Goal: Communication & Community: Answer question/provide support

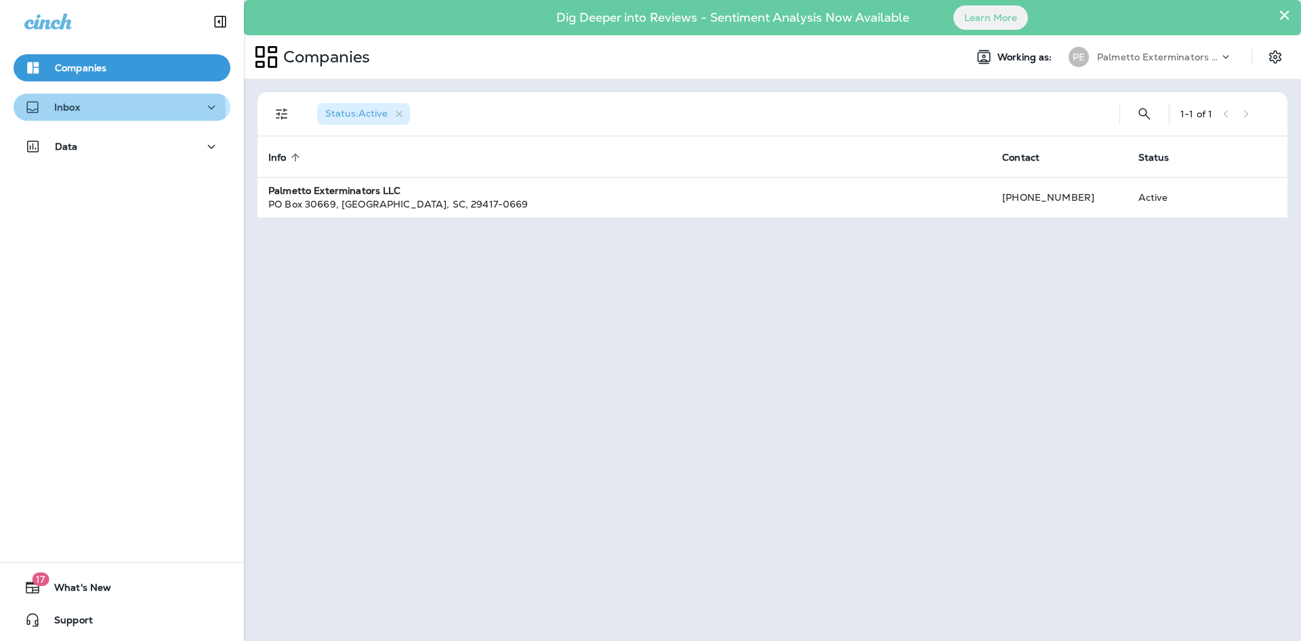
click at [104, 110] on div "Inbox" at bounding box center [121, 107] width 195 height 17
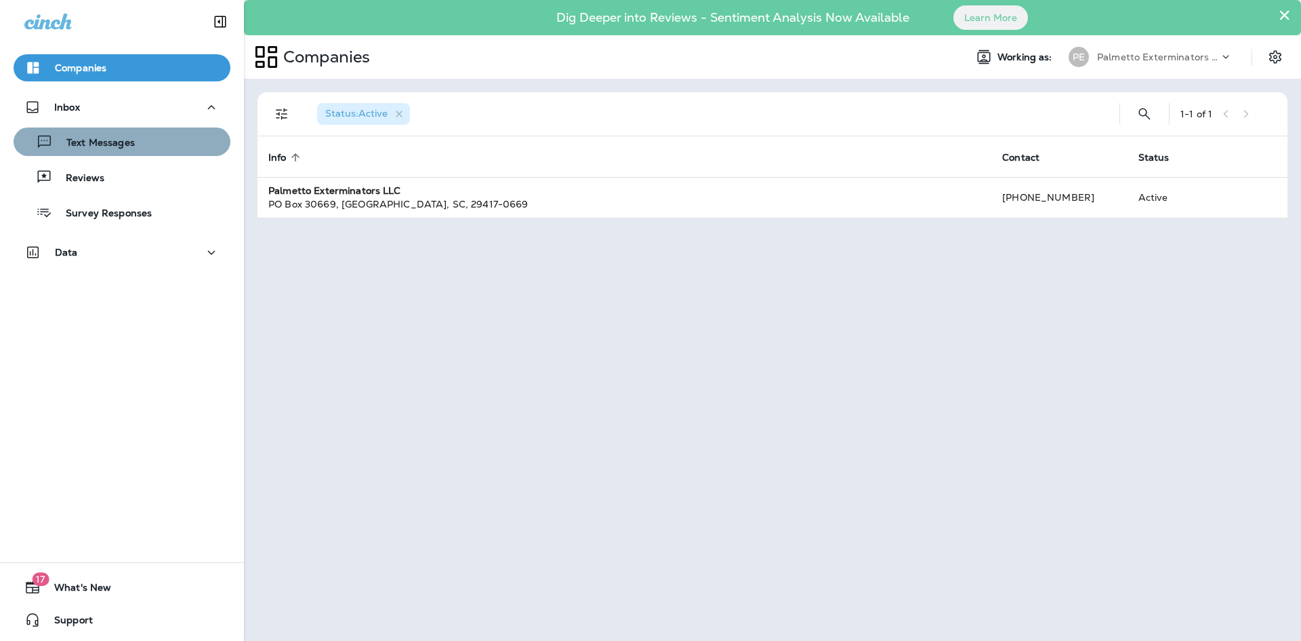
click at [123, 144] on p "Text Messages" at bounding box center [94, 143] width 82 height 13
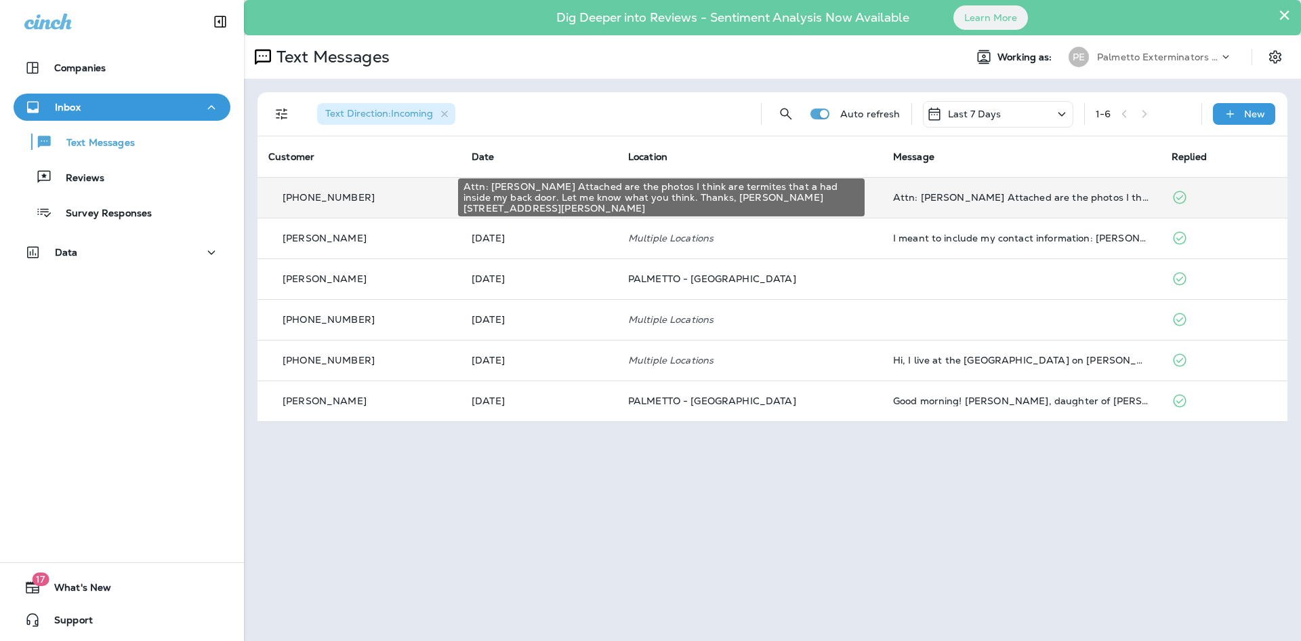
click at [997, 197] on div "Attn: [PERSON_NAME] Attached are the photos I think are termites that a had ins…" at bounding box center [1021, 197] width 257 height 11
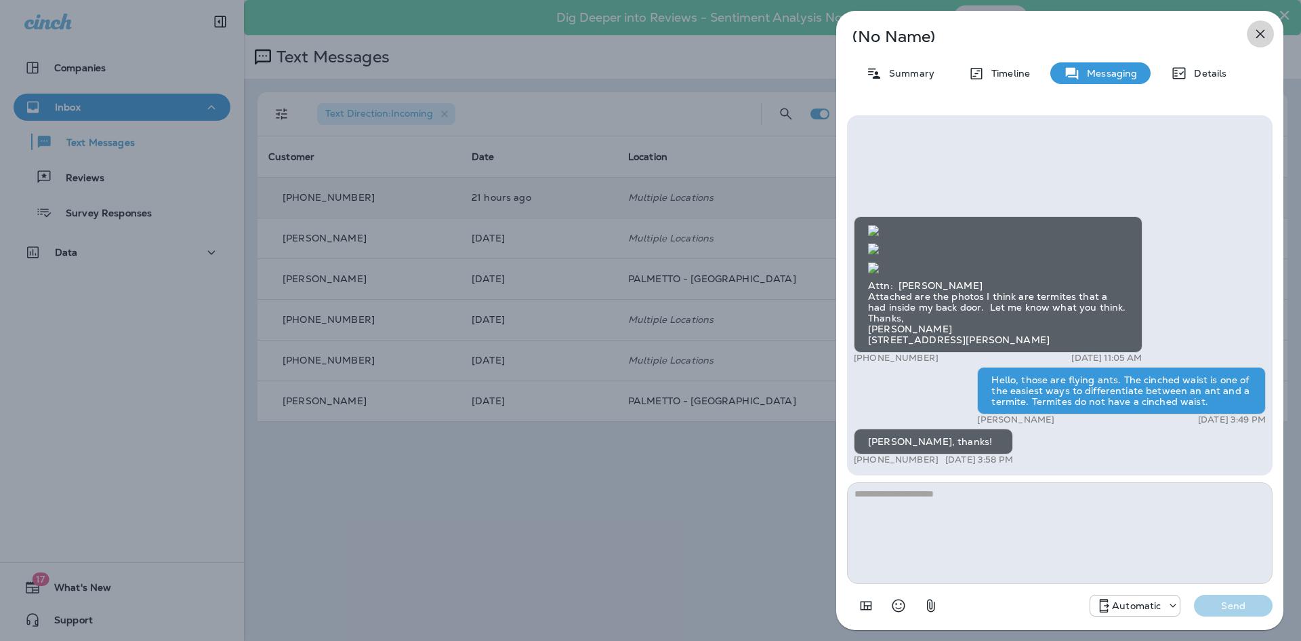
click at [1256, 29] on icon "button" at bounding box center [1261, 34] width 16 height 16
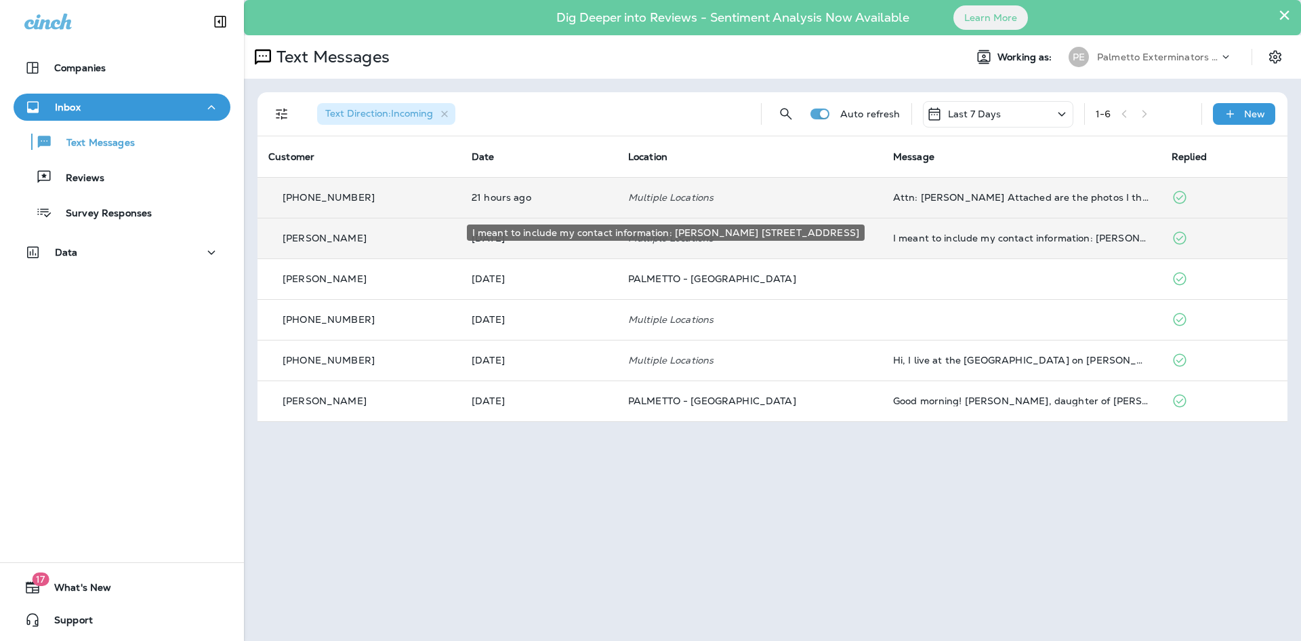
click at [893, 237] on div "I meant to include my contact information: [PERSON_NAME] [STREET_ADDRESS]" at bounding box center [1021, 237] width 257 height 11
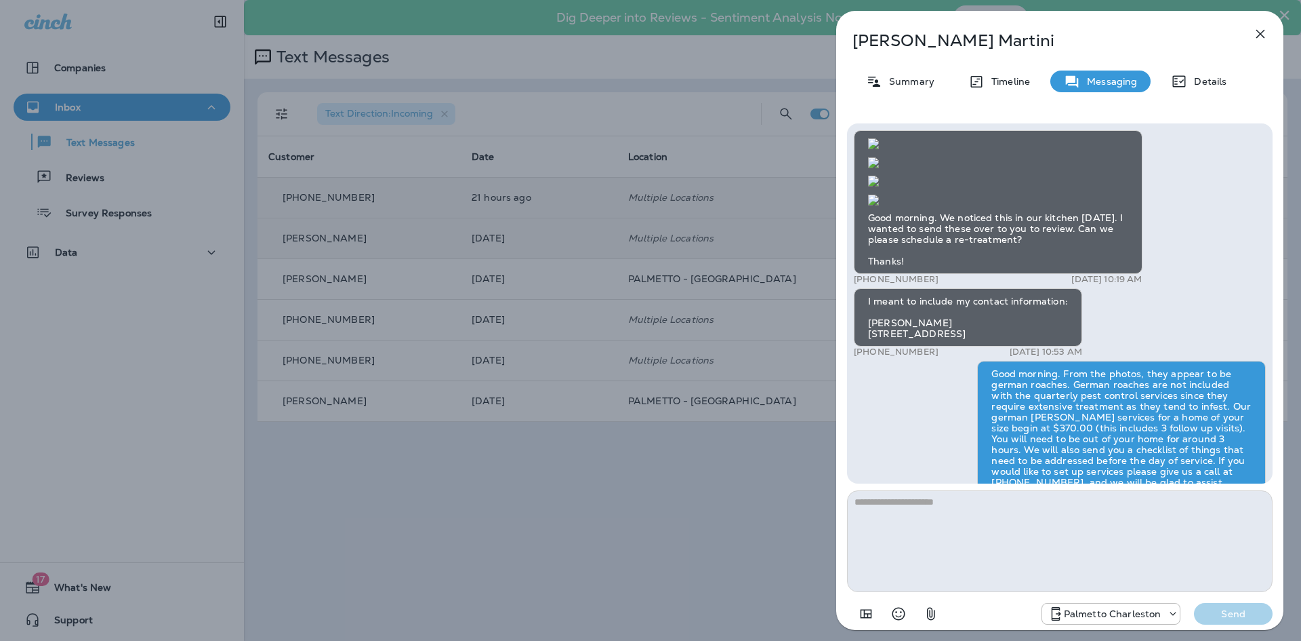
scroll to position [-136, 0]
click at [1257, 37] on icon "button" at bounding box center [1261, 34] width 16 height 16
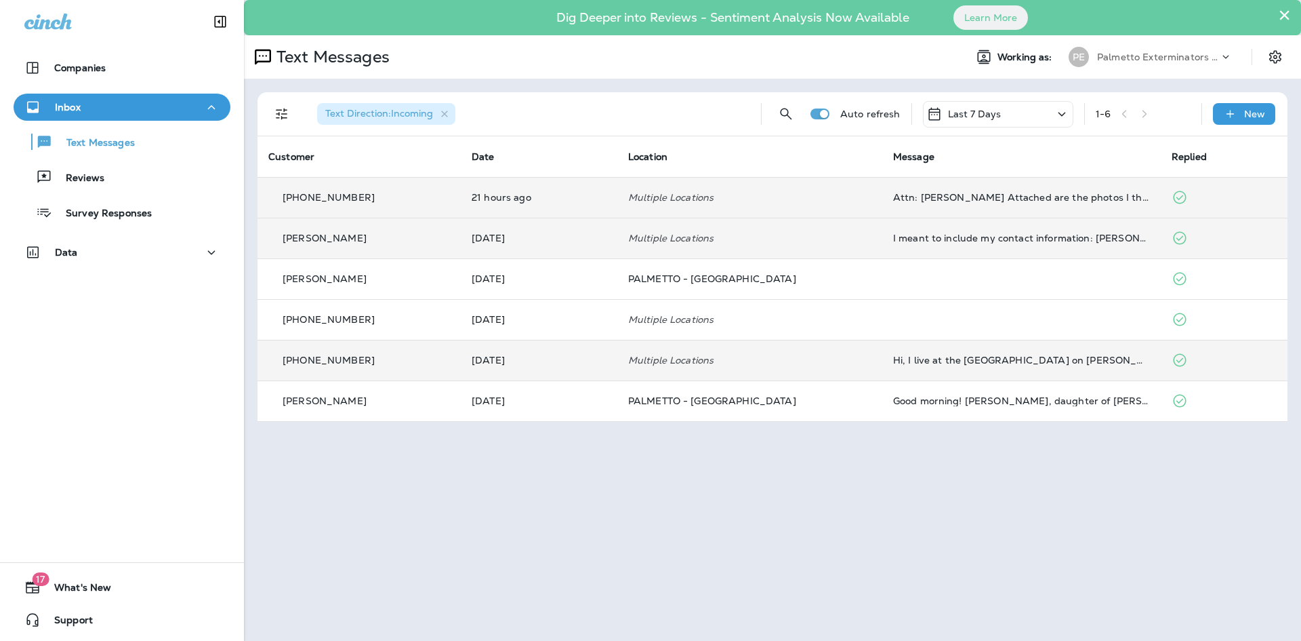
click at [937, 365] on div "Hi, I live at the [GEOGRAPHIC_DATA] on [PERSON_NAME][GEOGRAPHIC_DATA]. Our asso…" at bounding box center [1021, 359] width 257 height 11
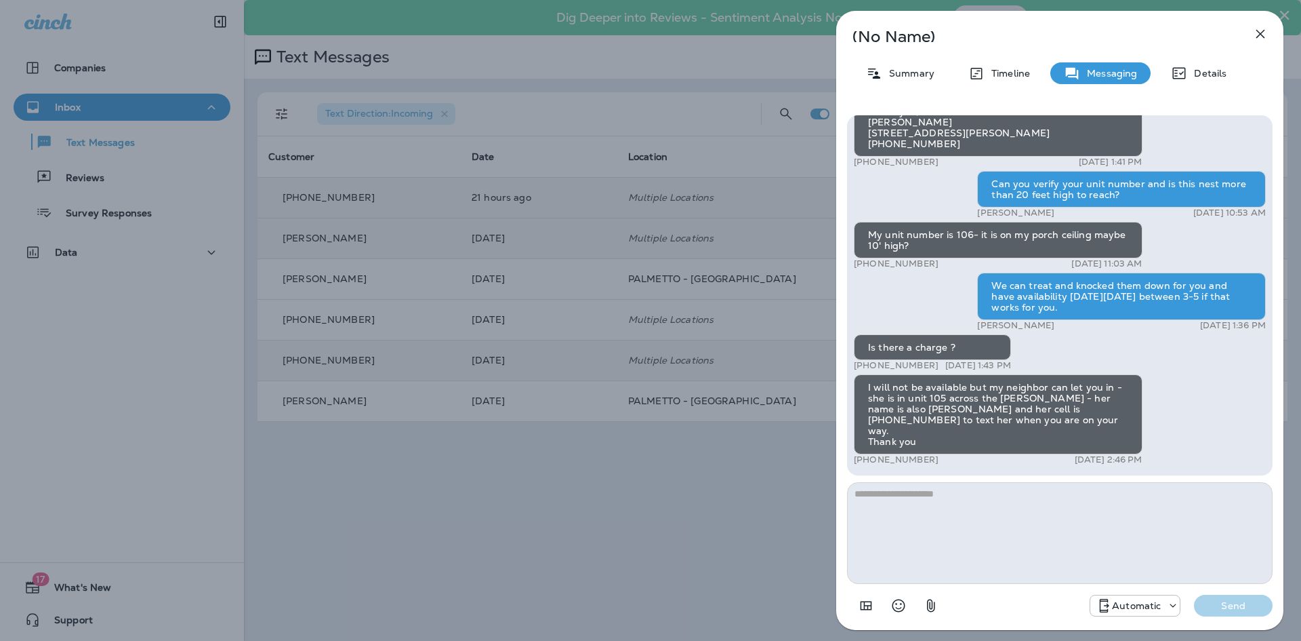
click at [1256, 31] on icon "button" at bounding box center [1261, 34] width 16 height 16
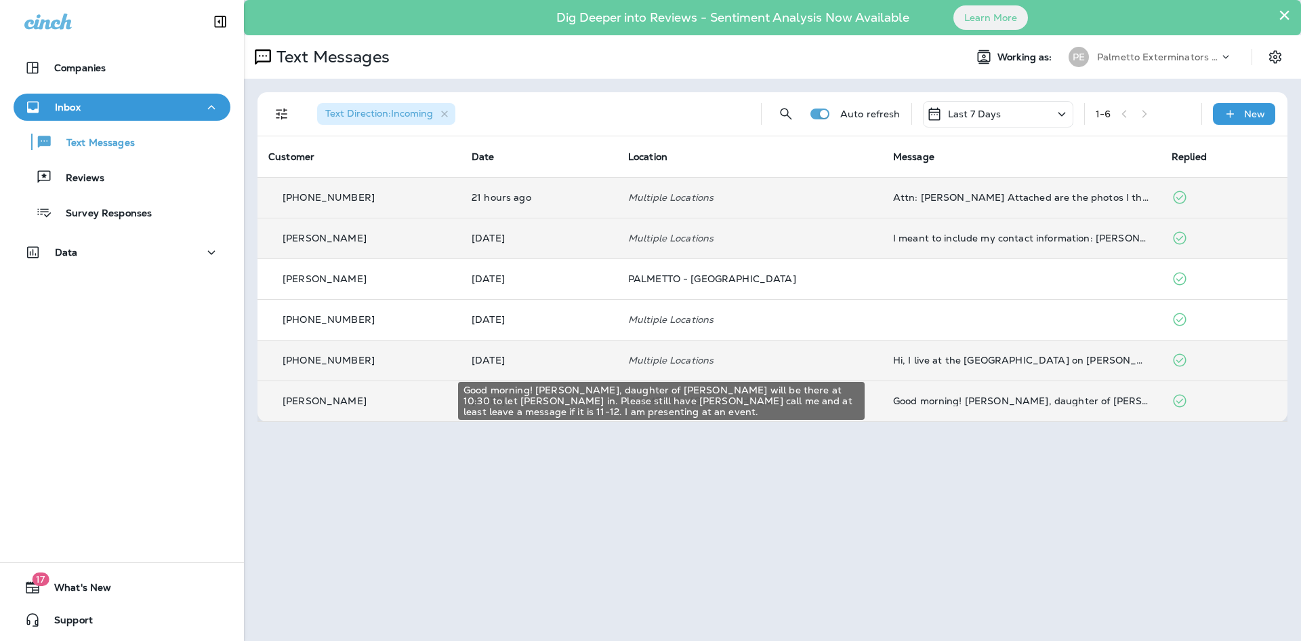
click at [969, 403] on div "Good morning! [PERSON_NAME], daughter of [PERSON_NAME] will be there at 10:30 t…" at bounding box center [1021, 400] width 257 height 11
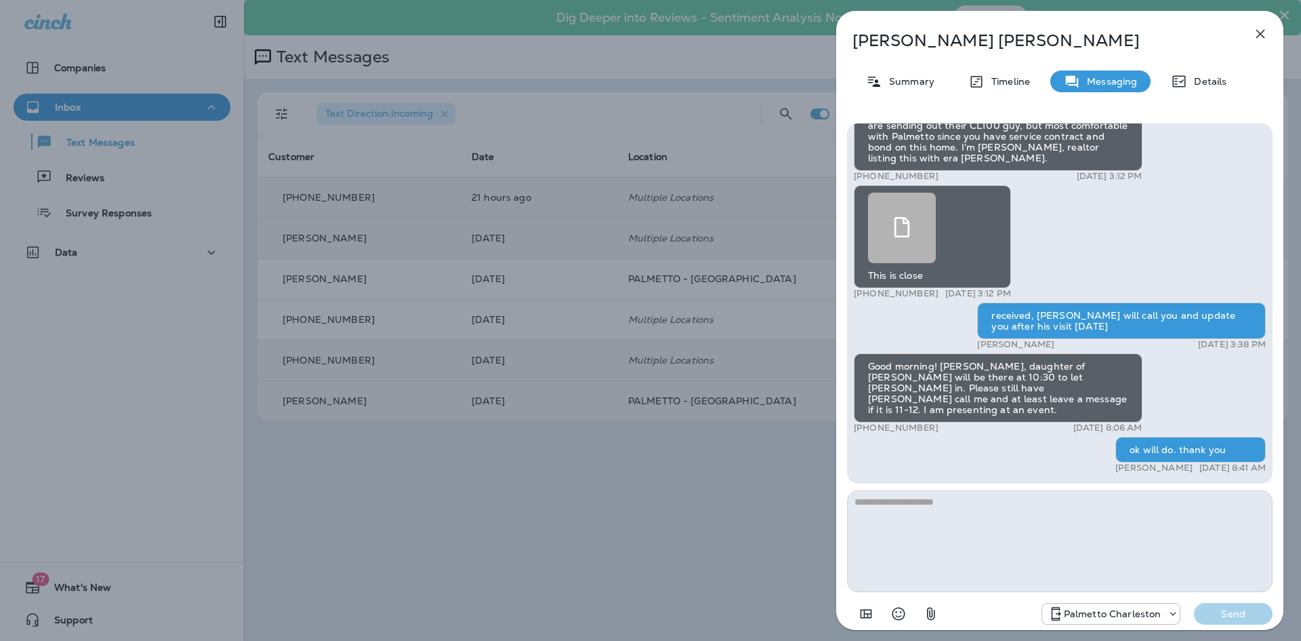
click at [1257, 31] on icon "button" at bounding box center [1261, 34] width 16 height 16
